Goal: Task Accomplishment & Management: Use online tool/utility

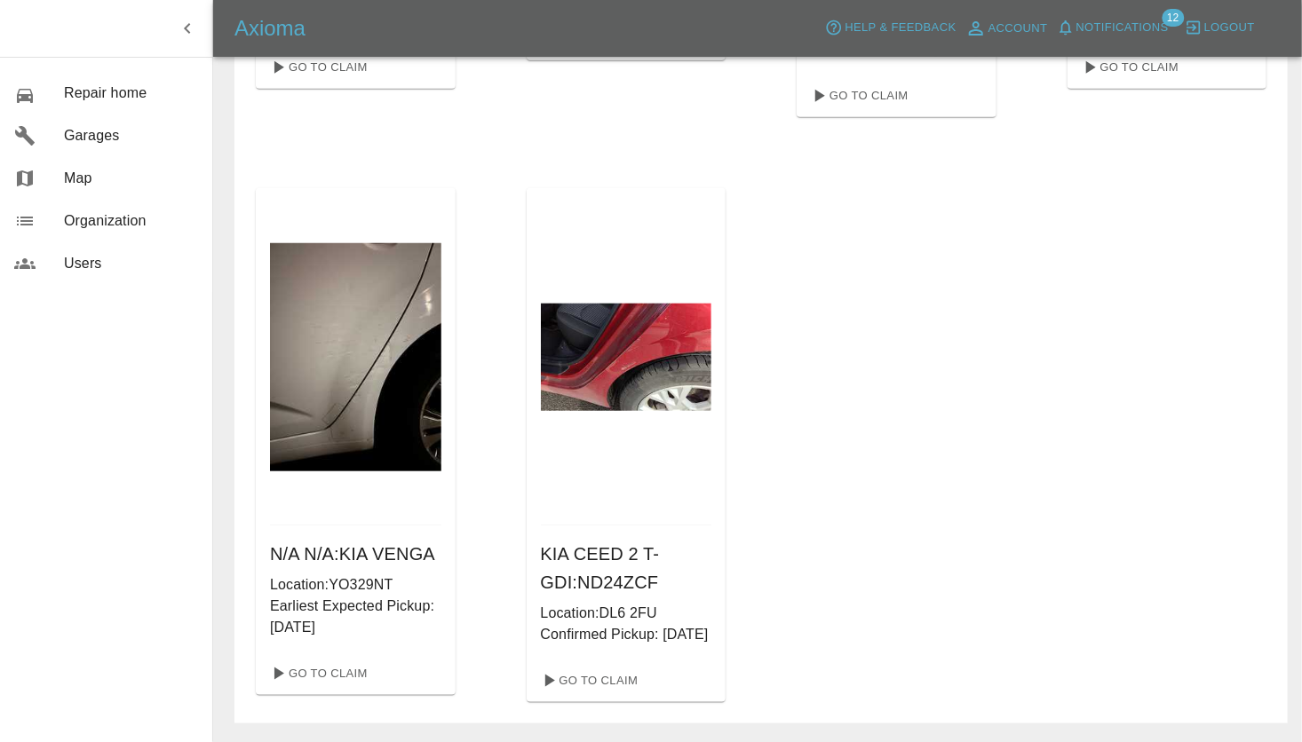
scroll to position [691, 0]
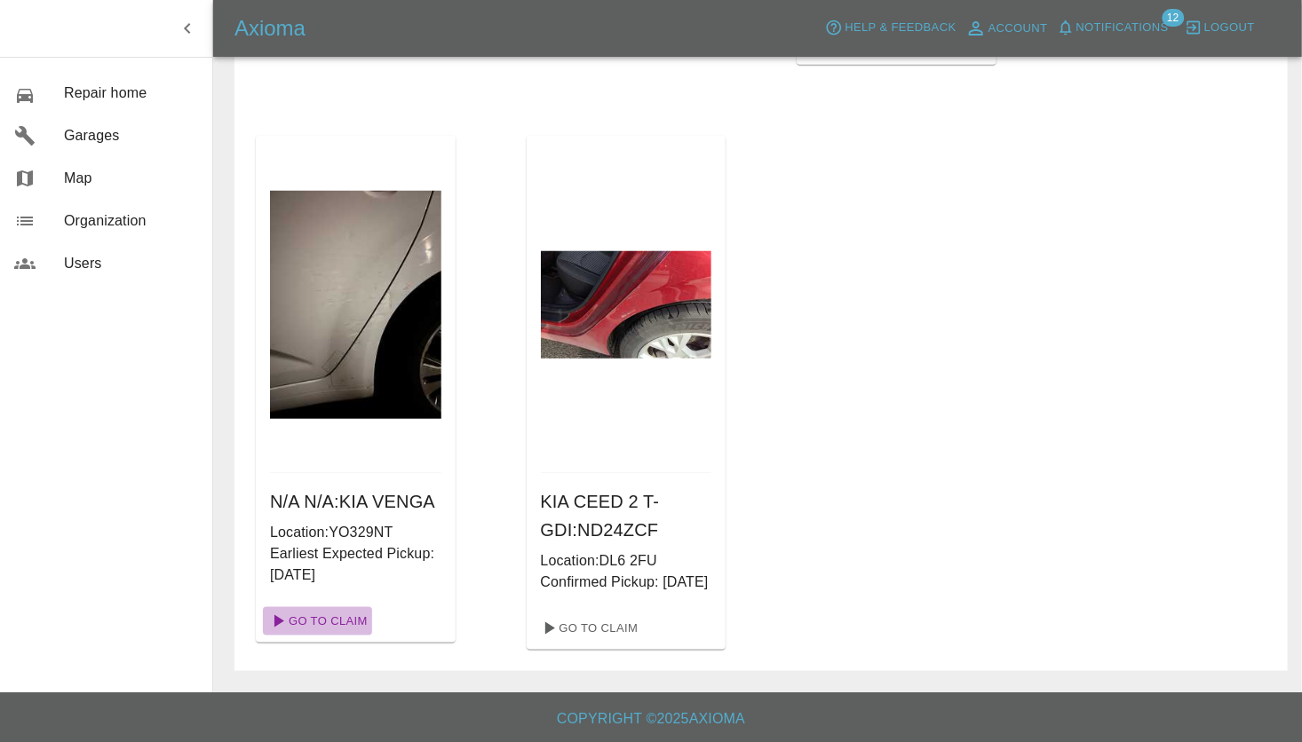
click at [330, 607] on link "Go To Claim" at bounding box center [317, 621] width 109 height 28
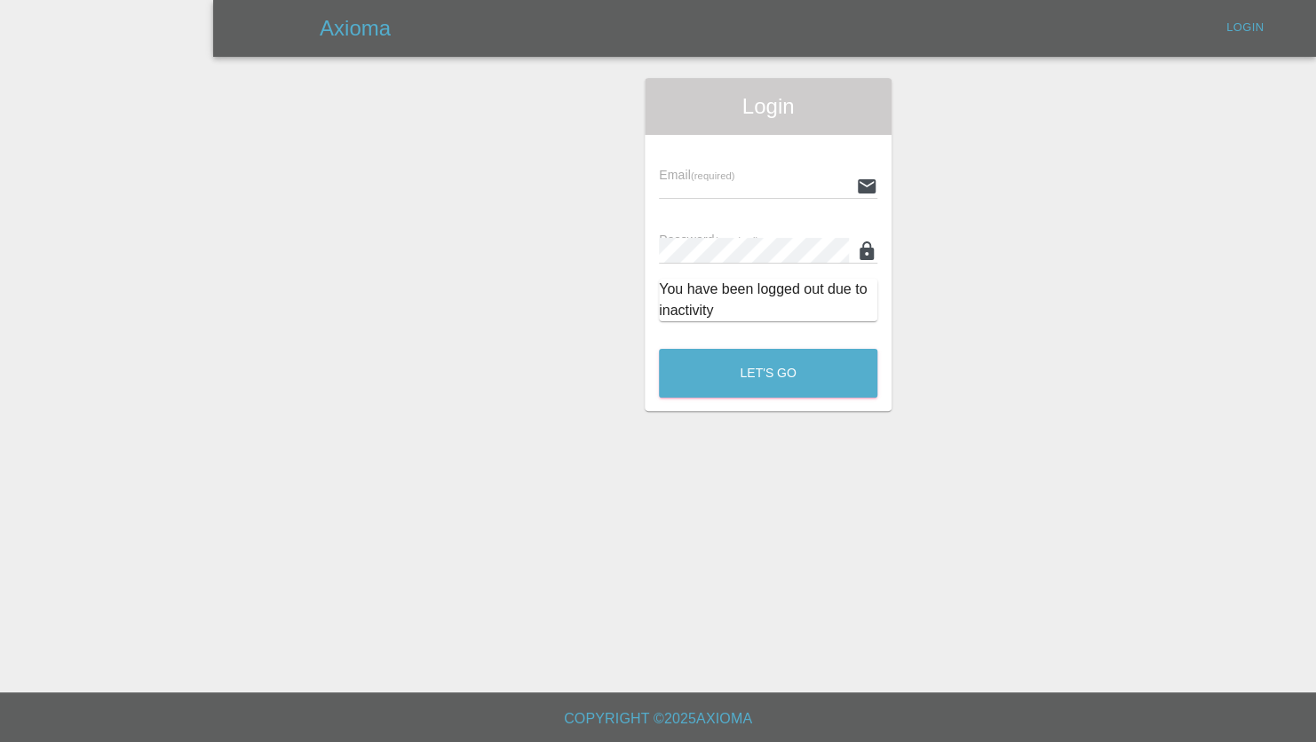
type input "[PERSON_NAME][EMAIL_ADDRESS][PERSON_NAME][DOMAIN_NAME]"
click at [736, 376] on button "Let's Go" at bounding box center [768, 373] width 218 height 49
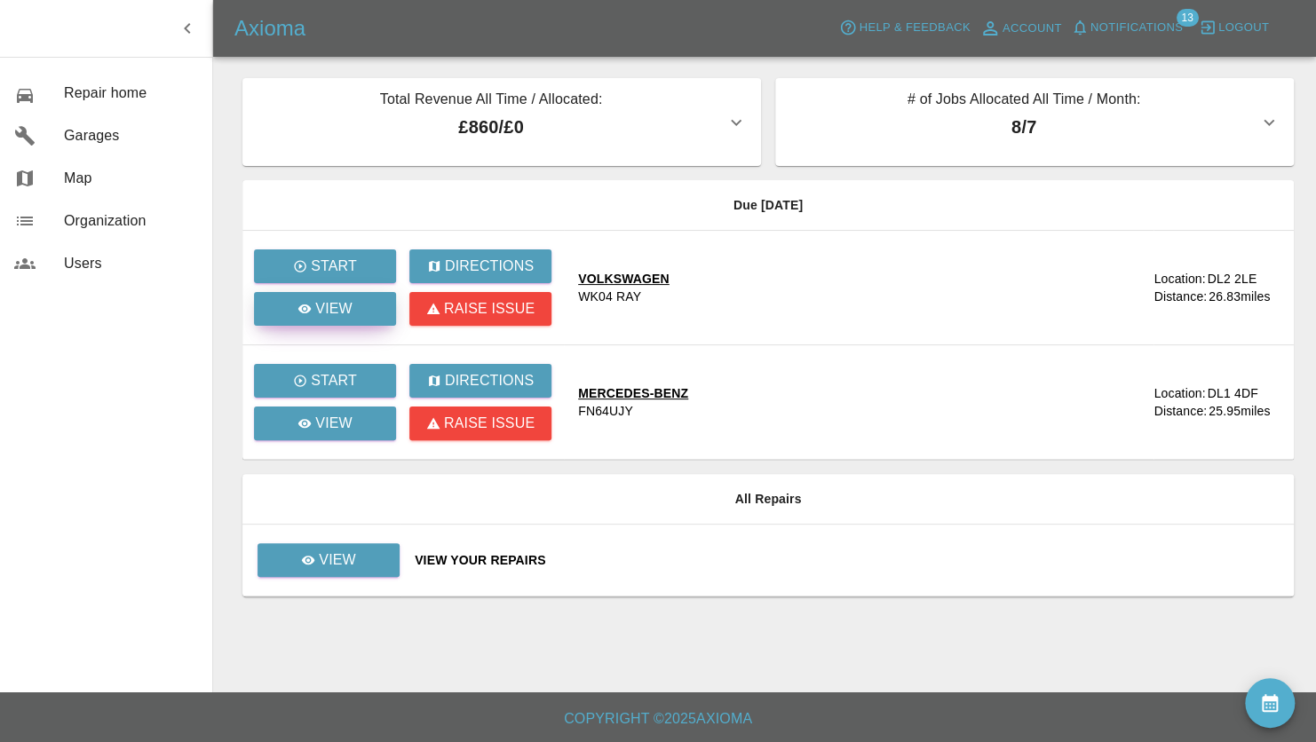
click at [347, 313] on p "View" at bounding box center [333, 308] width 37 height 21
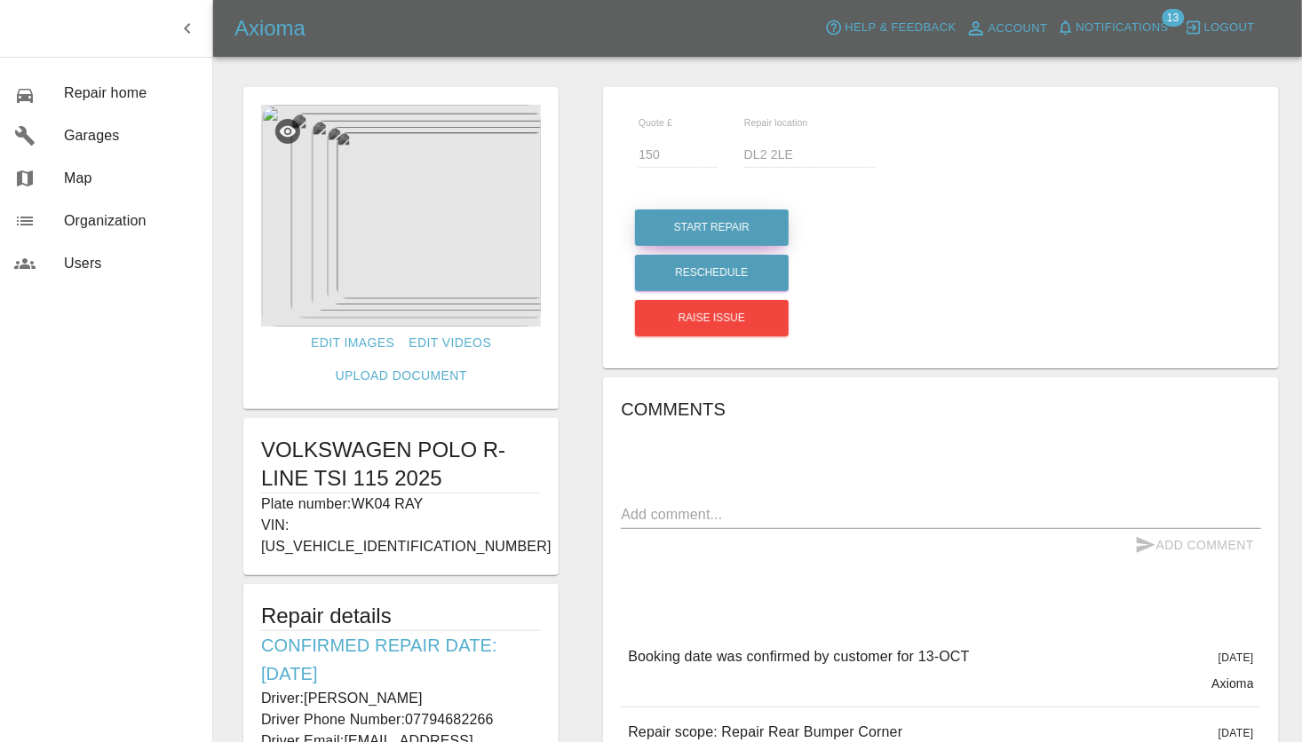
click at [690, 227] on button "Start Repair" at bounding box center [712, 228] width 154 height 36
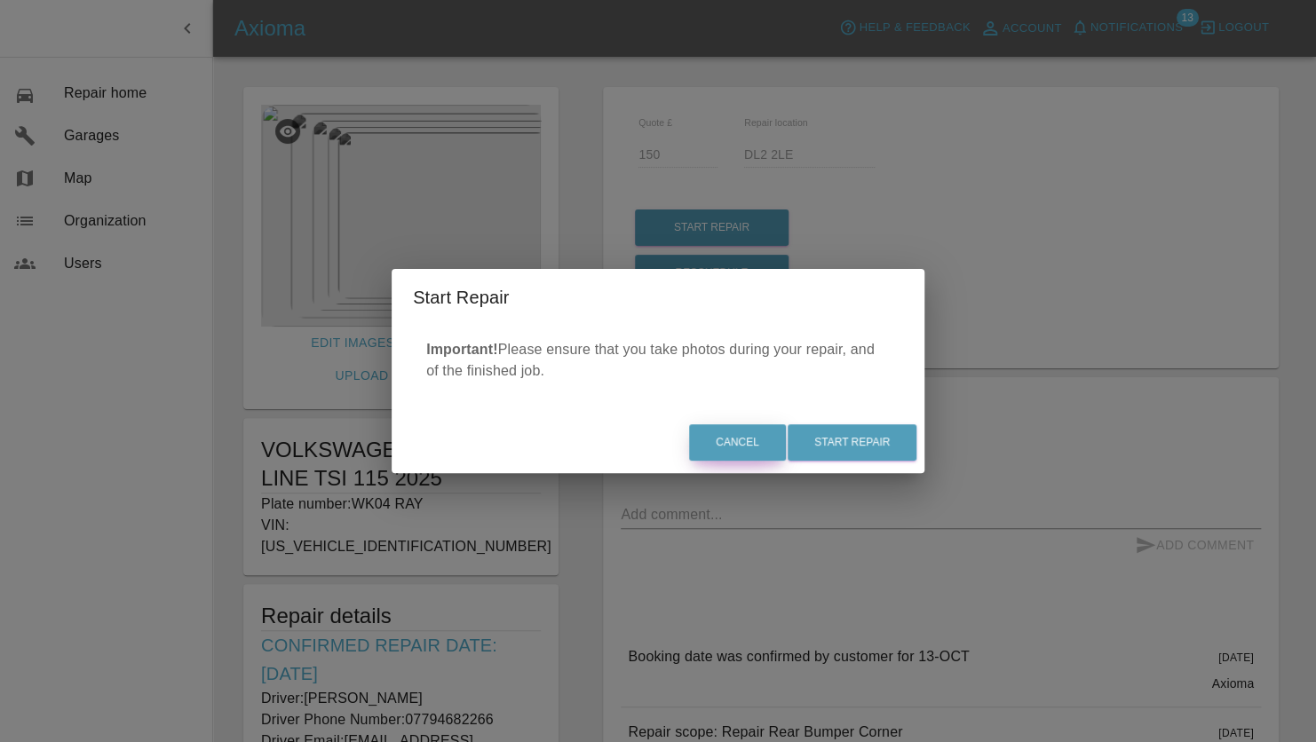
click at [754, 437] on button "Cancel" at bounding box center [737, 442] width 97 height 36
